Goal: Task Accomplishment & Management: Manage account settings

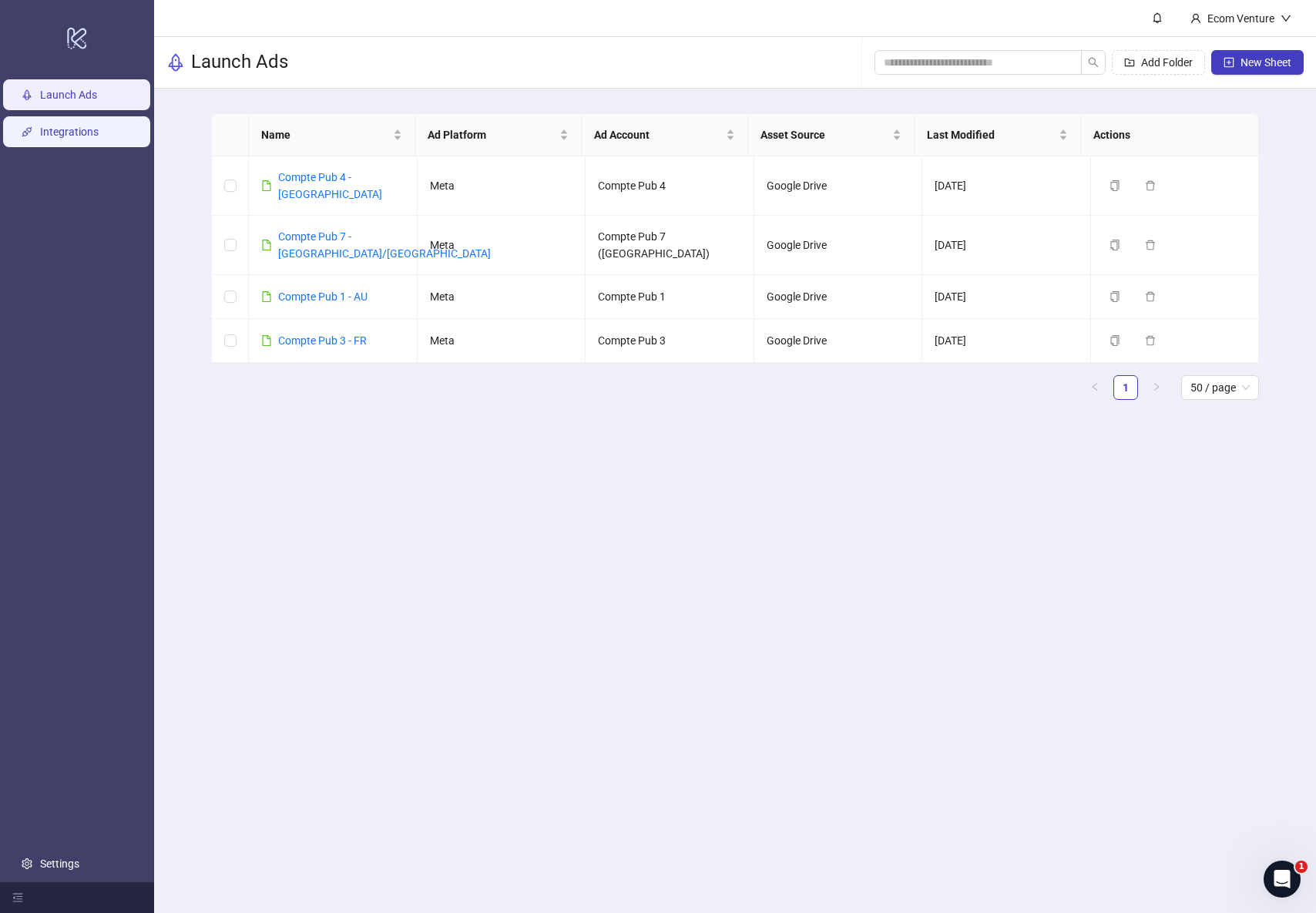
click at [83, 137] on link "Integrations" at bounding box center [70, 132] width 59 height 12
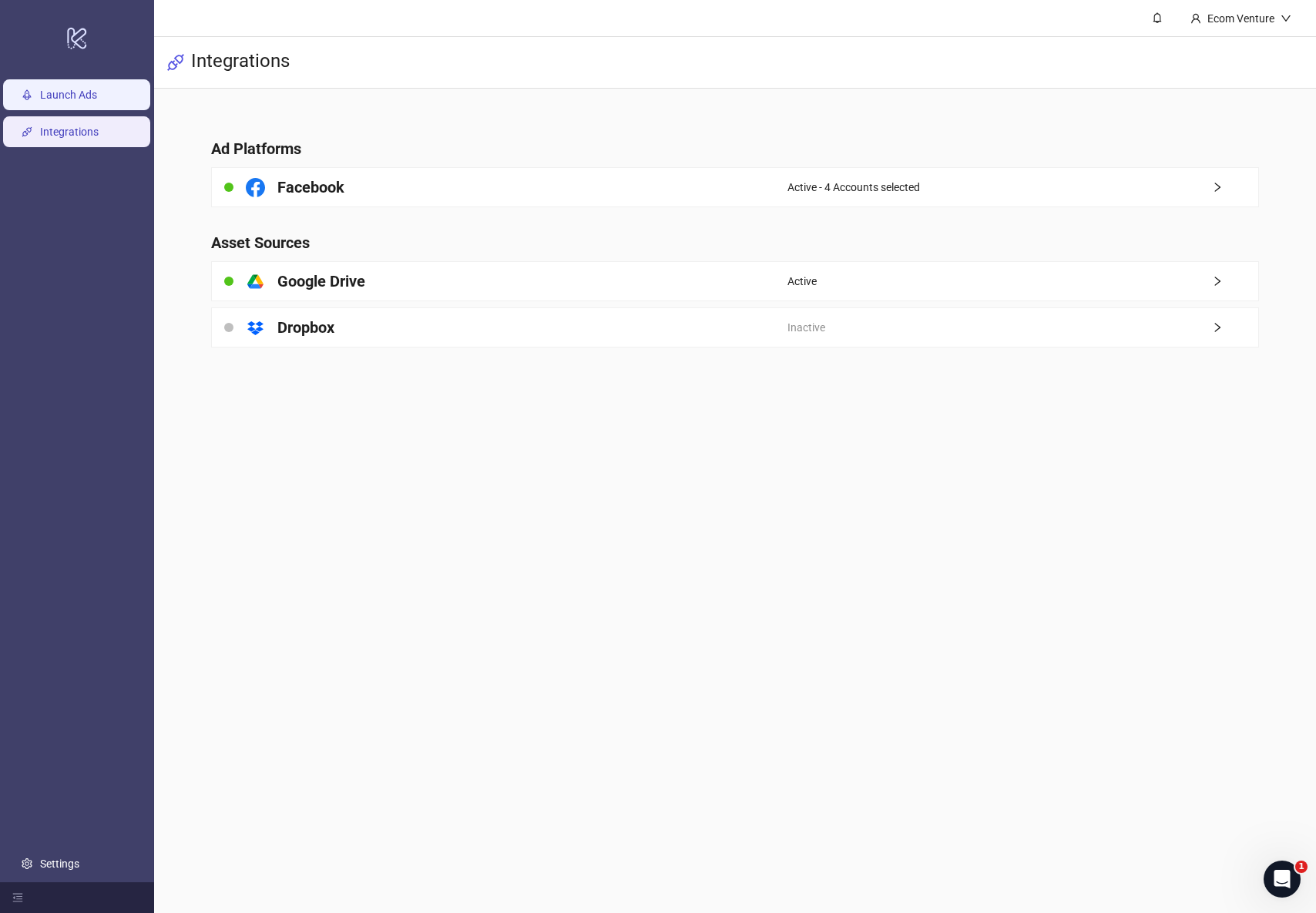
click at [63, 101] on link "Launch Ads" at bounding box center [69, 95] width 57 height 12
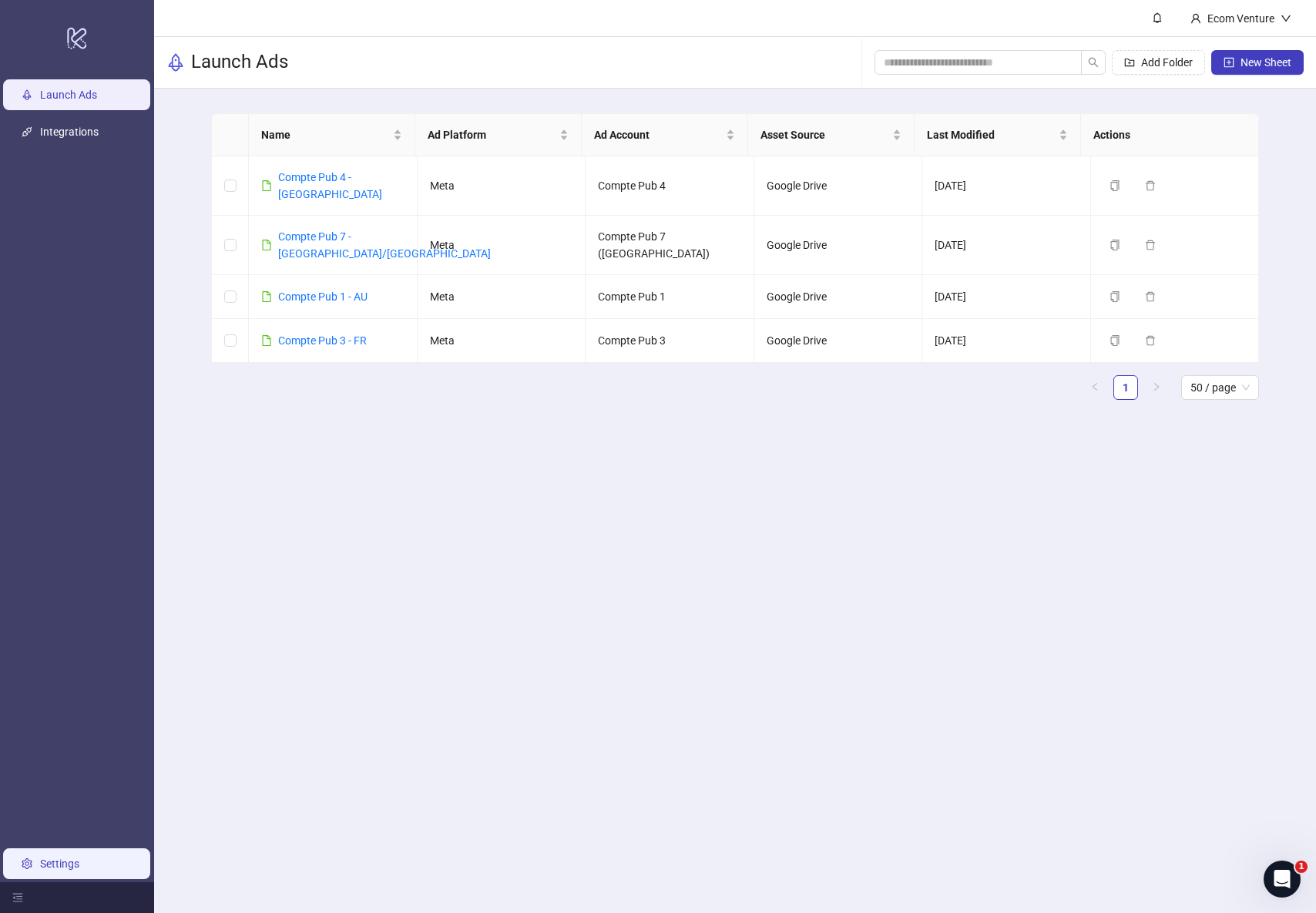
click at [53, 858] on link "Settings" at bounding box center [59, 864] width 39 height 12
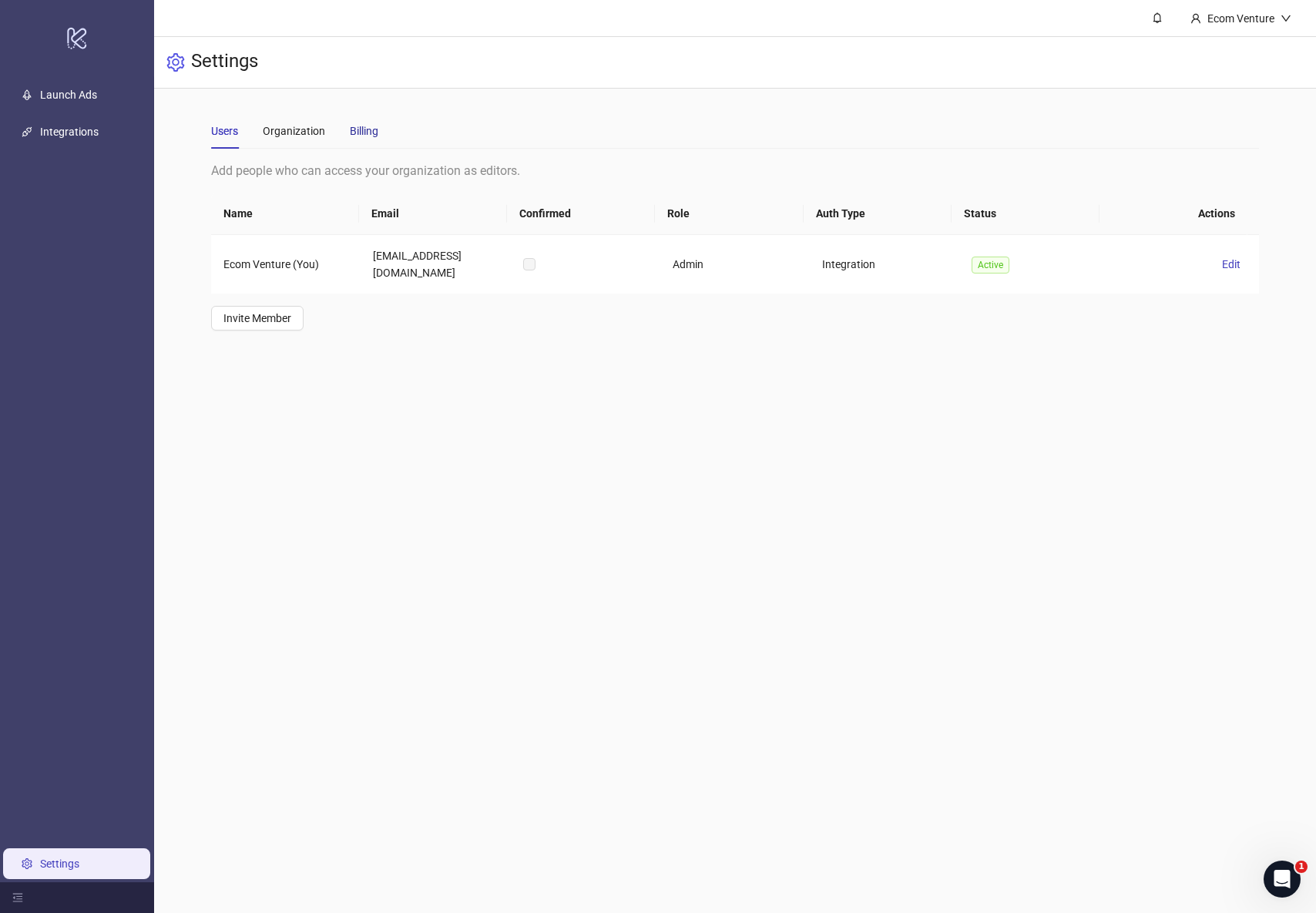
click at [354, 133] on div "Billing" at bounding box center [364, 131] width 29 height 17
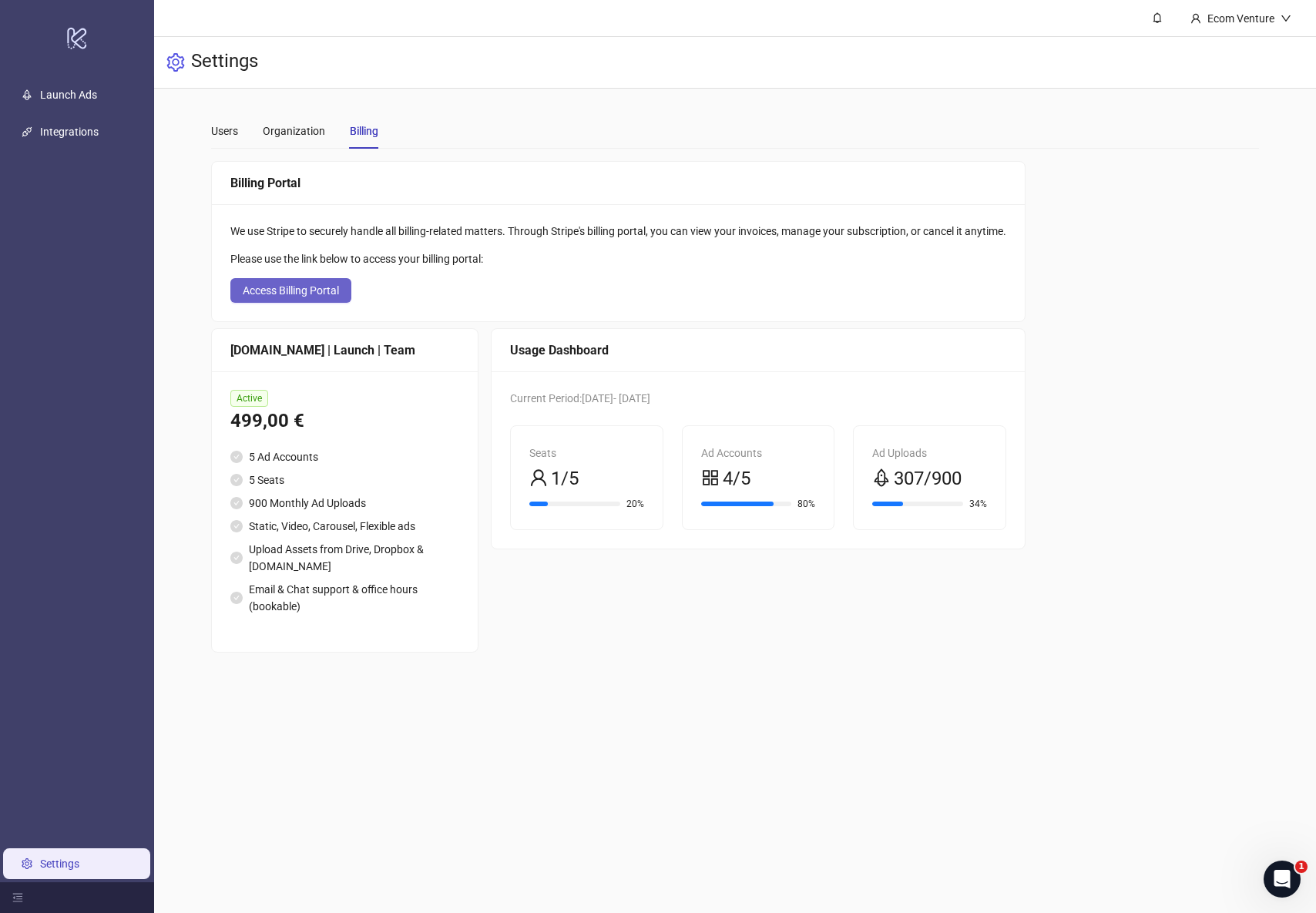
click at [310, 298] on button "Access Billing Portal" at bounding box center [290, 290] width 121 height 25
